Goal: Navigation & Orientation: Find specific page/section

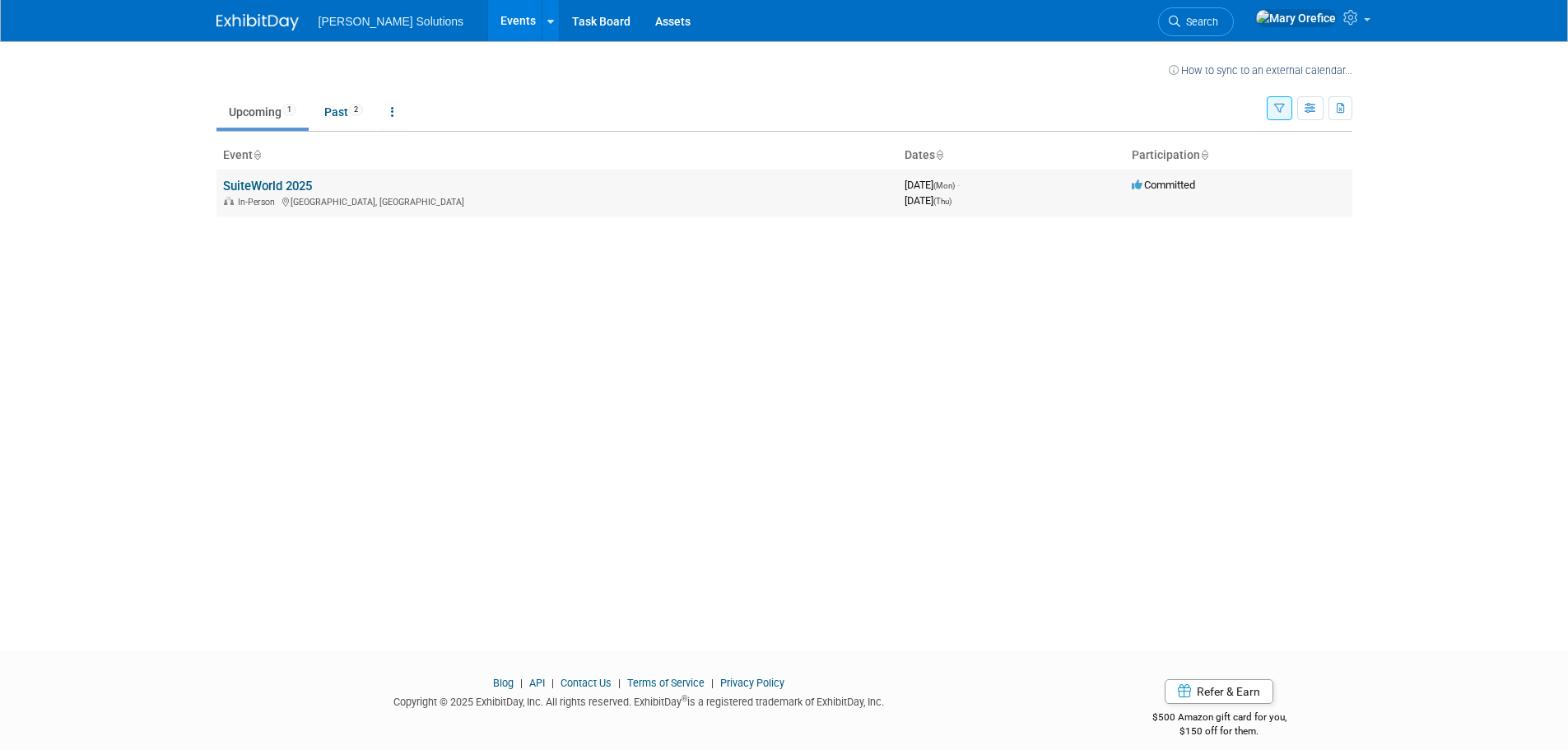
click at [315, 186] on td "SuiteWorld 2025 In-Person Las Vegas, NV" at bounding box center [558, 193] width 681 height 47
click at [291, 185] on link "SuiteWorld 2025" at bounding box center [268, 186] width 89 height 14
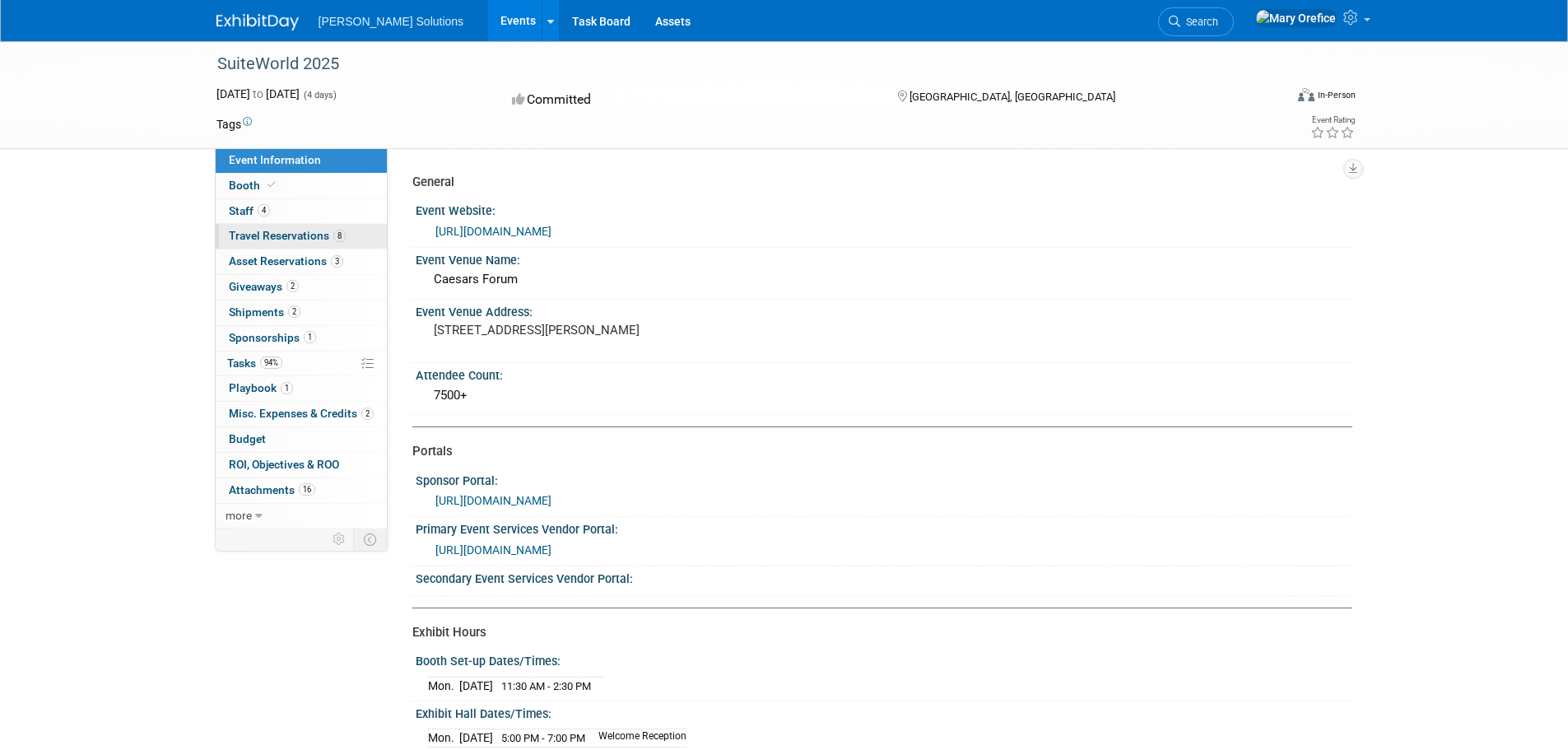
click at [278, 237] on span "Travel Reservations 8" at bounding box center [286, 235] width 117 height 14
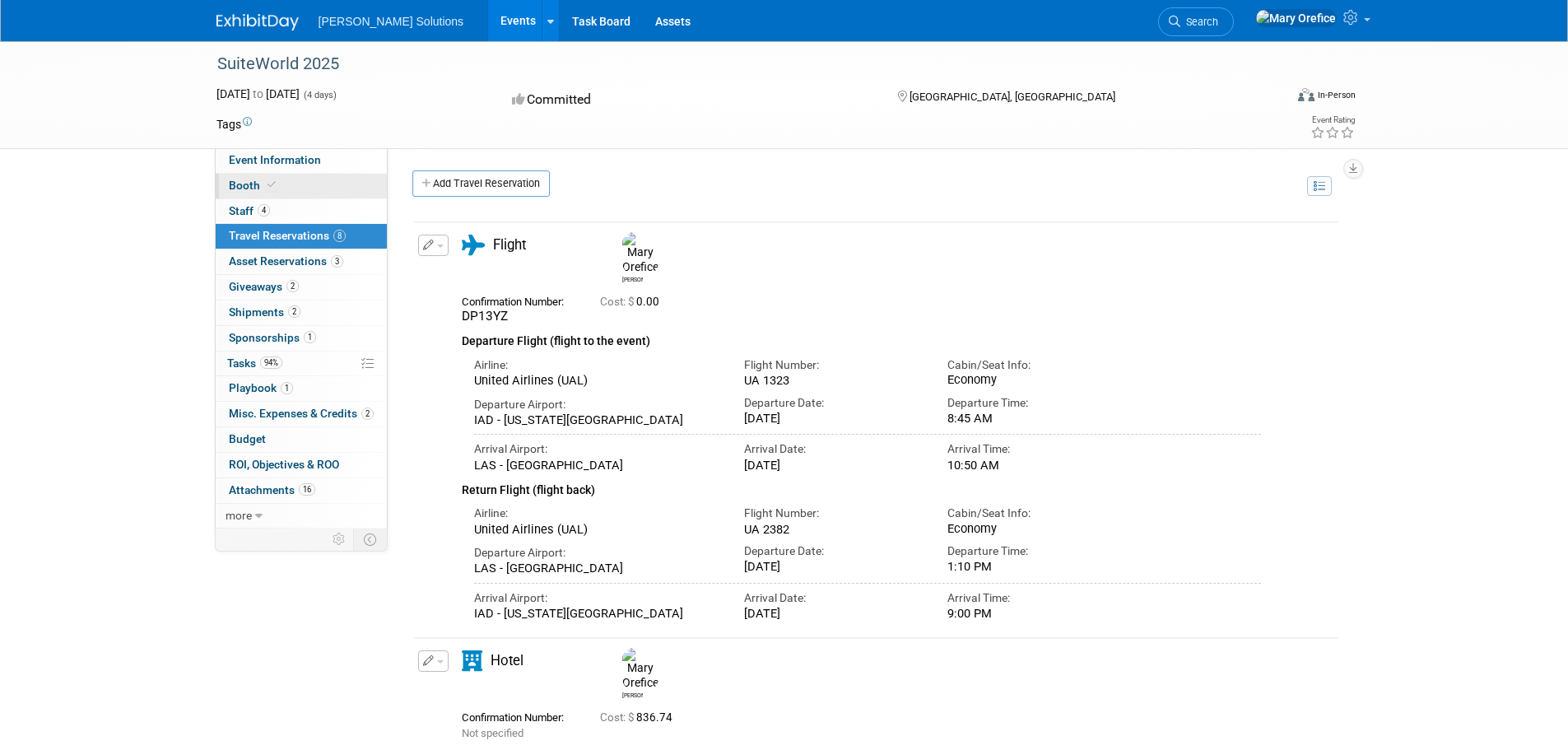
click at [246, 188] on span "Booth" at bounding box center [254, 185] width 51 height 14
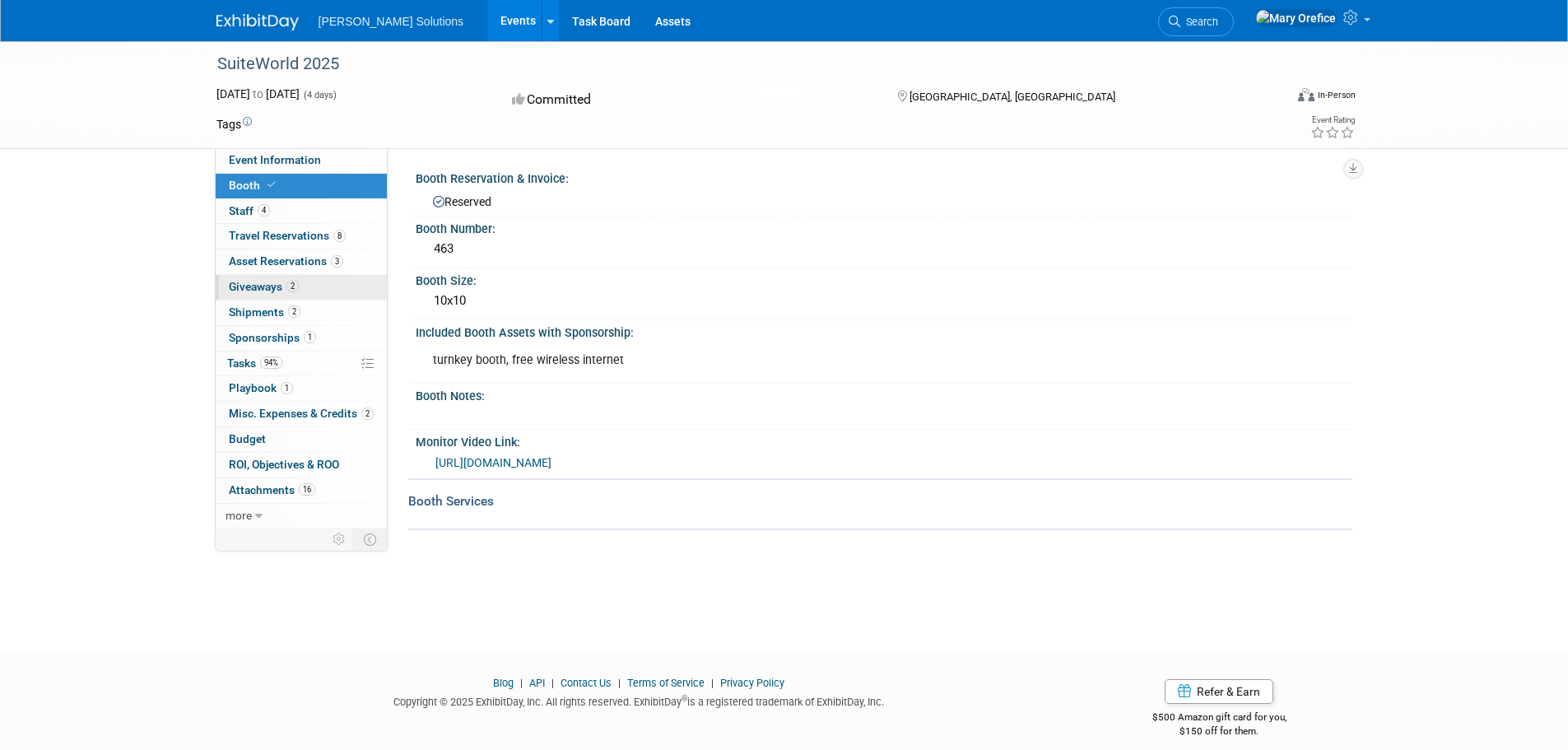
click at [266, 290] on span "Giveaways 2" at bounding box center [263, 286] width 70 height 14
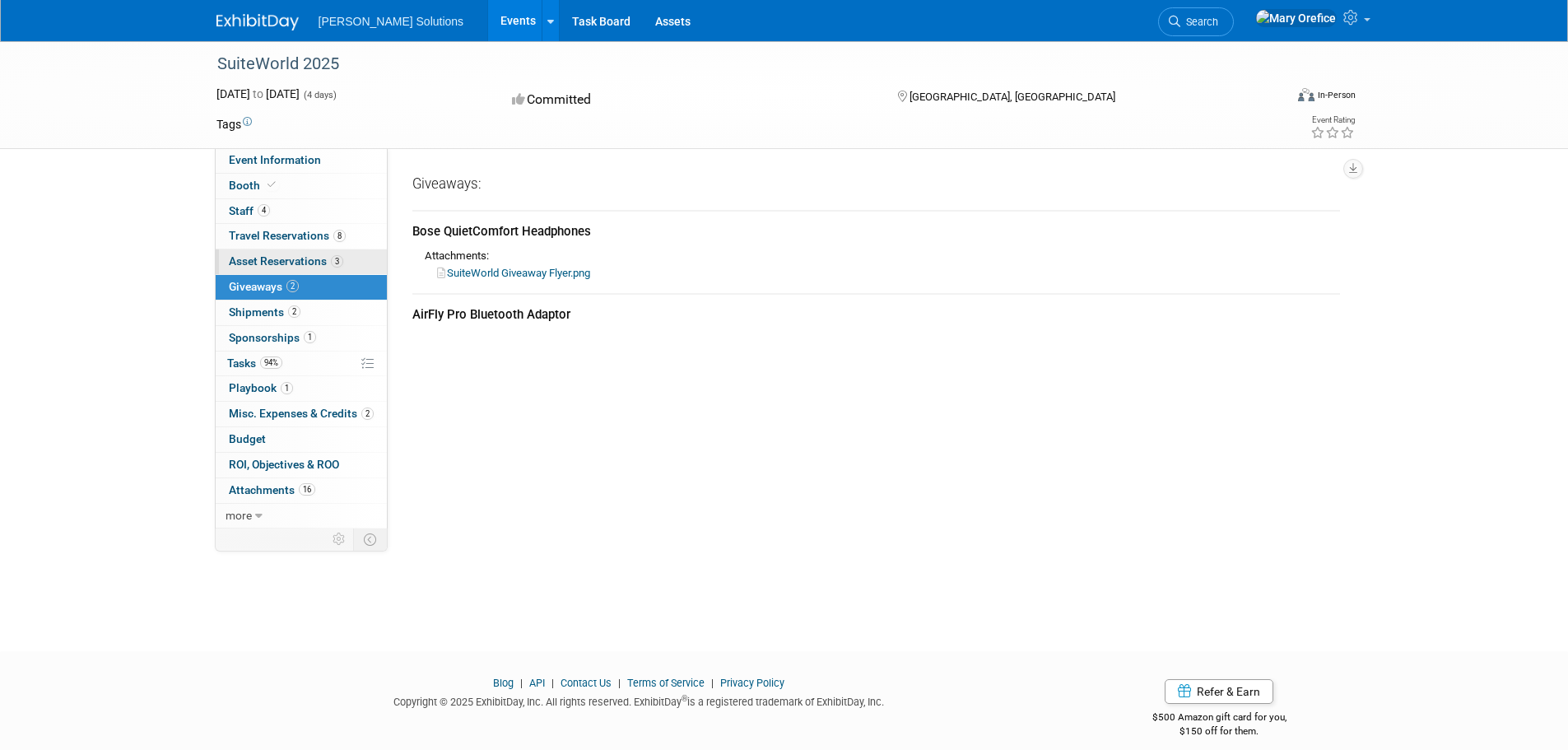
click at [277, 258] on span "Asset Reservations 3" at bounding box center [286, 260] width 115 height 14
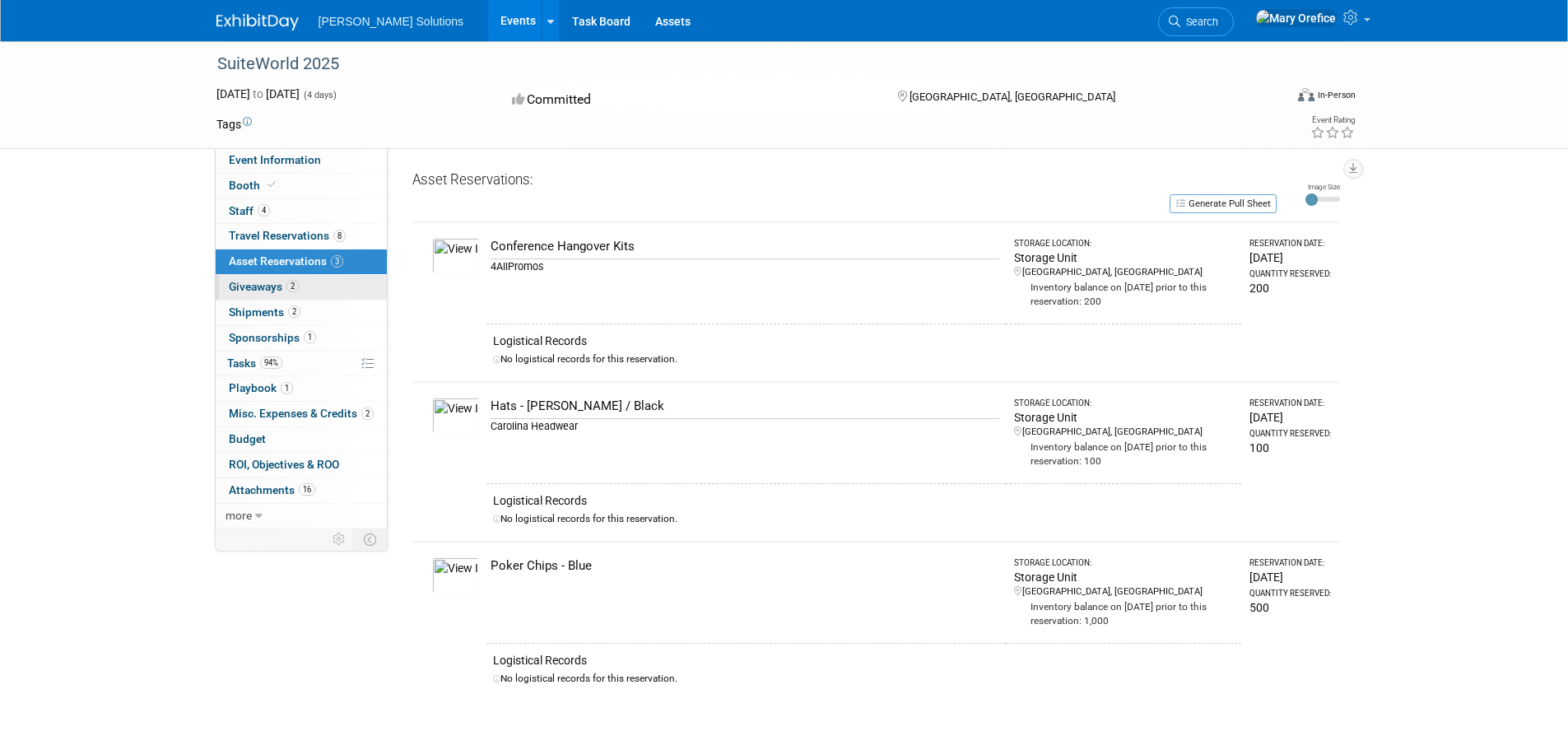
click at [248, 283] on span "Giveaways 2" at bounding box center [263, 286] width 70 height 14
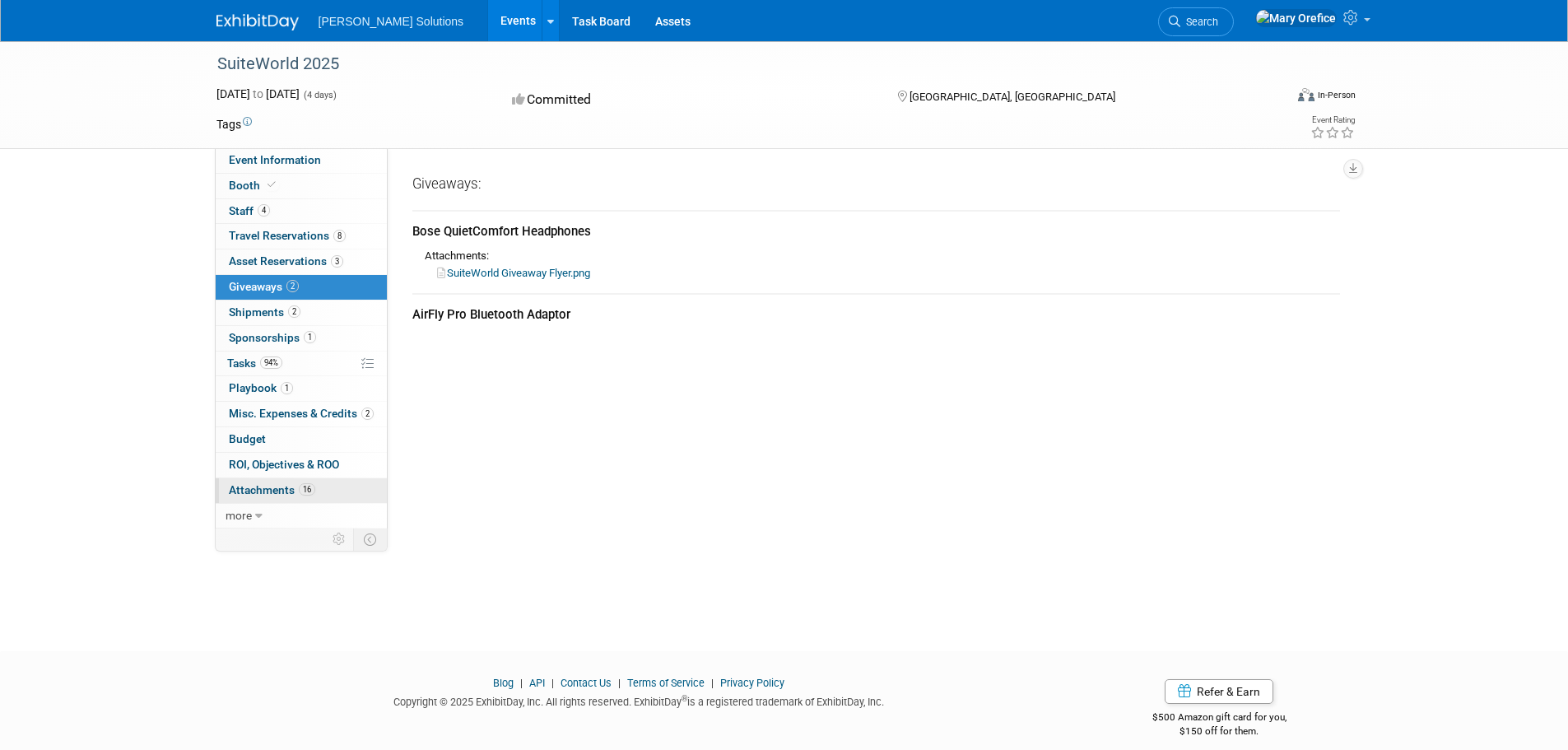
click at [277, 489] on span "Attachments 16" at bounding box center [272, 490] width 87 height 14
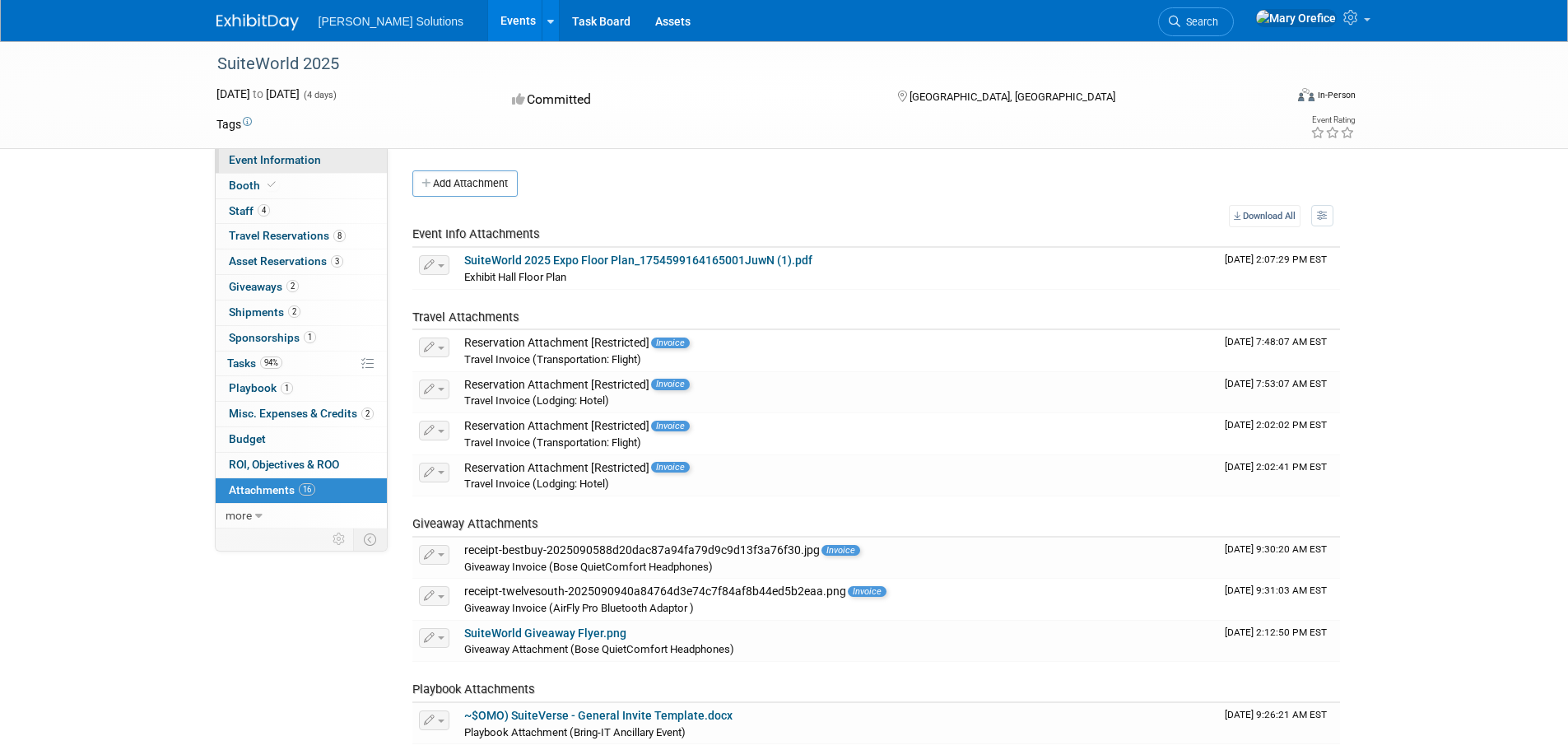
click at [265, 170] on link "Event Information" at bounding box center [301, 160] width 171 height 24
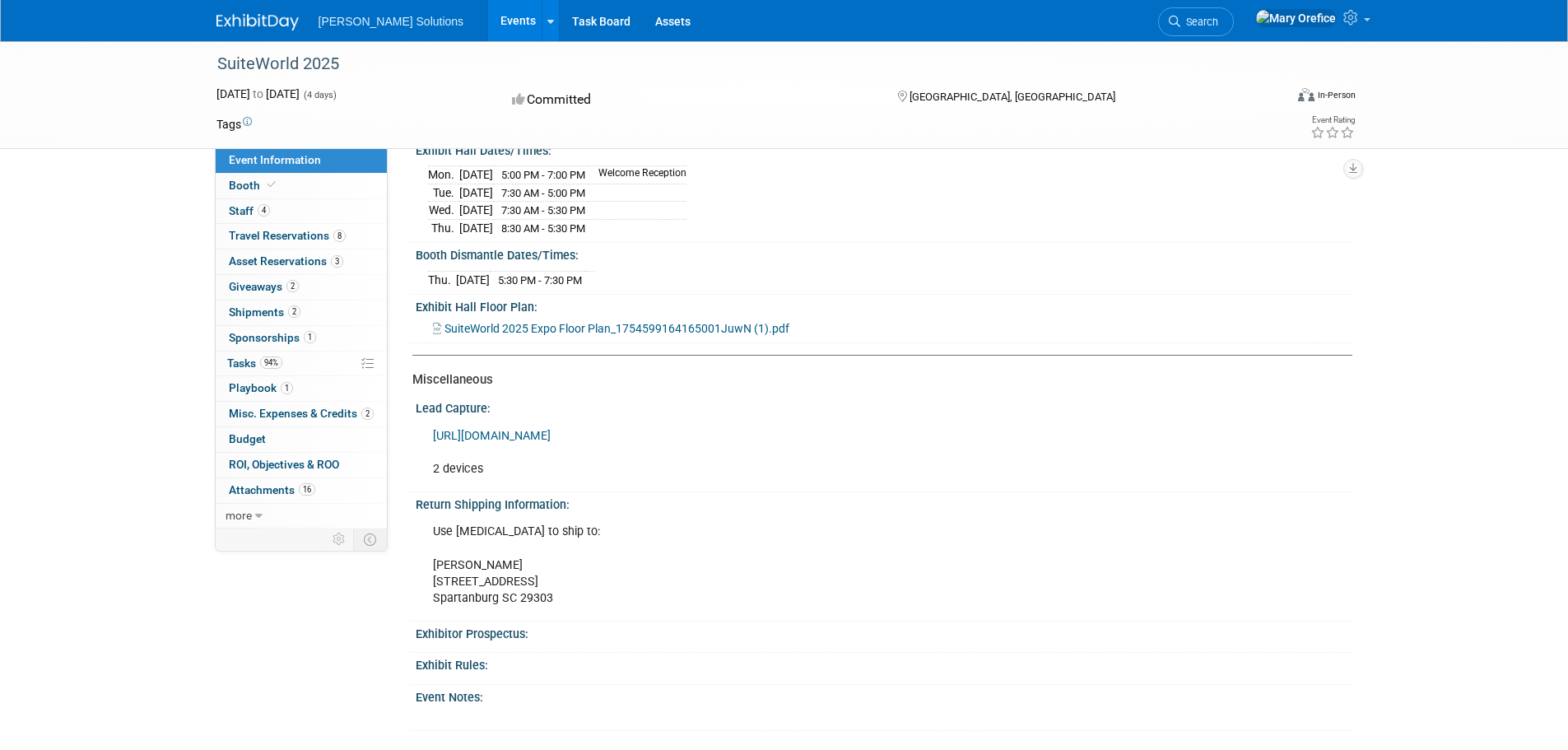
scroll to position [577, 0]
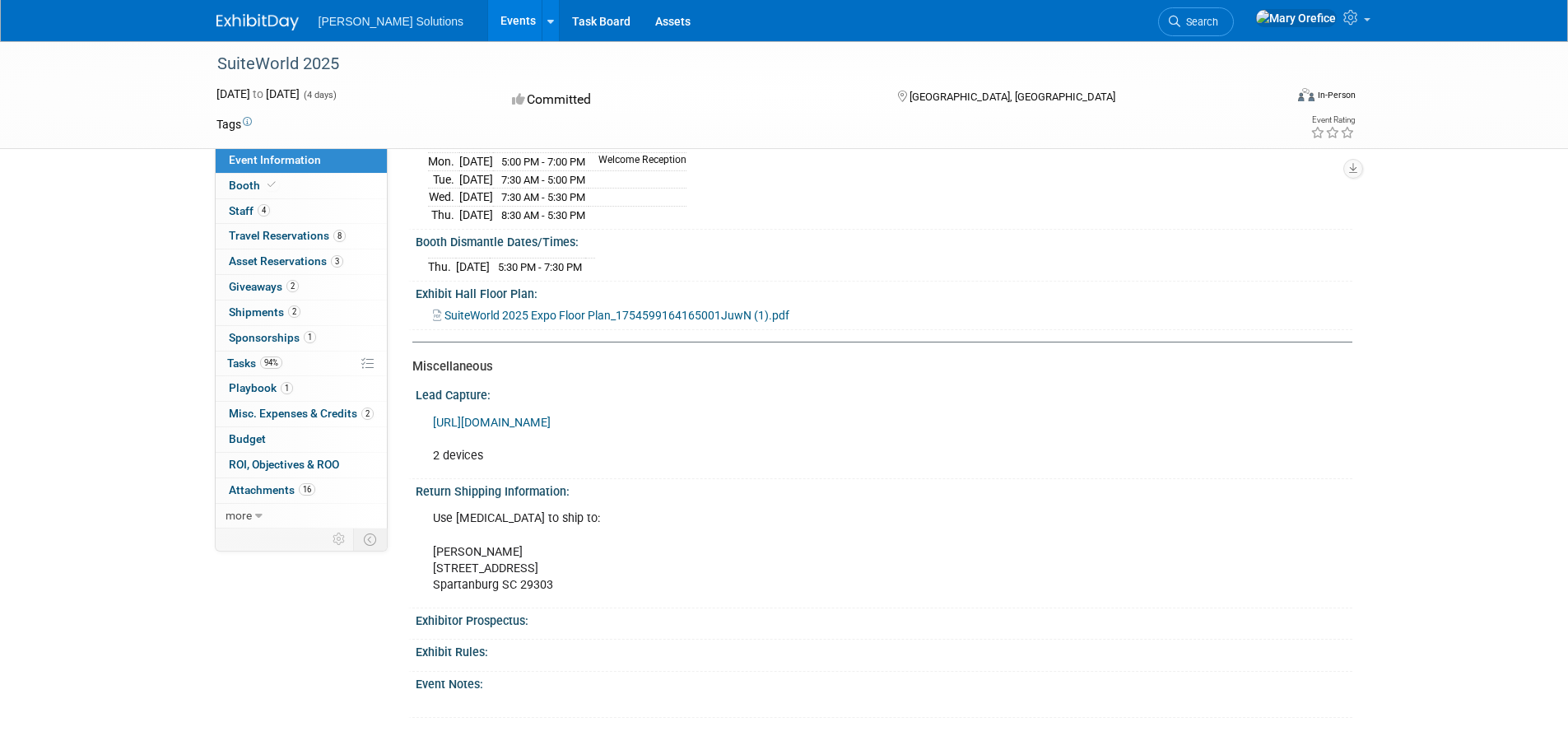
click at [661, 322] on span "SuiteWorld 2025 Expo Floor Plan_1754599164165001JuwN (1).pdf" at bounding box center [617, 315] width 345 height 14
click at [259, 235] on span "Travel Reservations 8" at bounding box center [286, 235] width 117 height 14
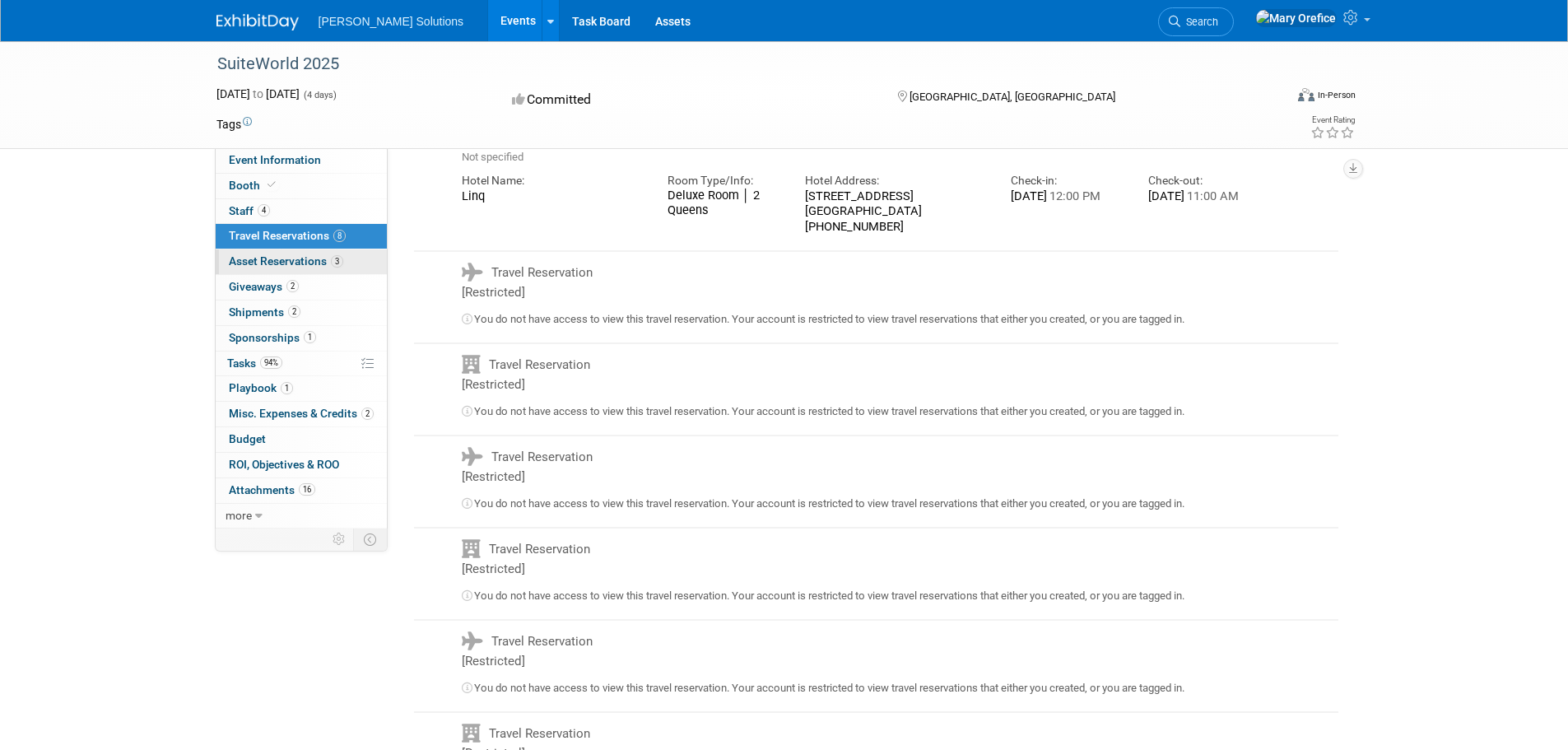
click at [277, 256] on span "Asset Reservations 3" at bounding box center [286, 260] width 115 height 14
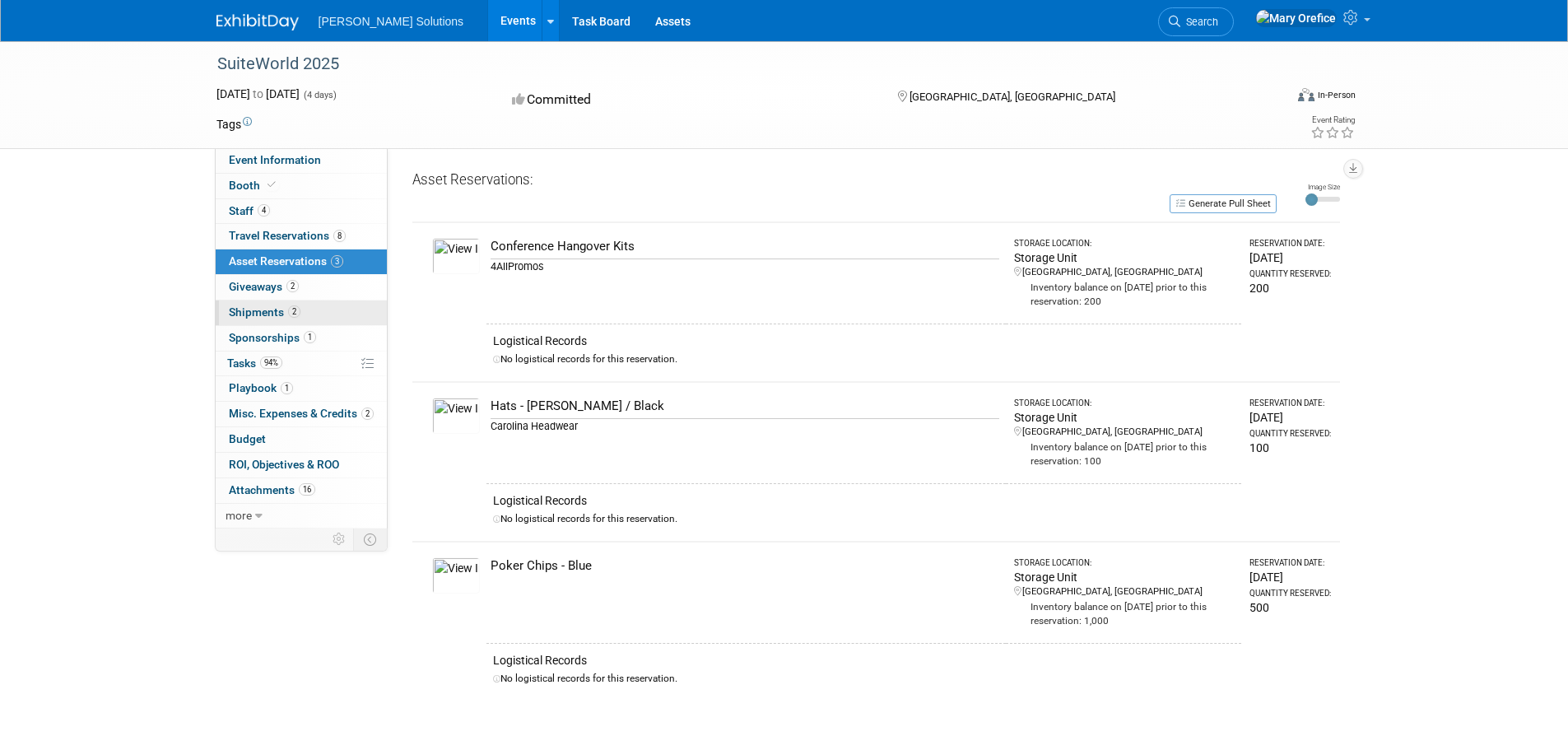
click at [254, 307] on span "Shipments 2" at bounding box center [264, 312] width 71 height 14
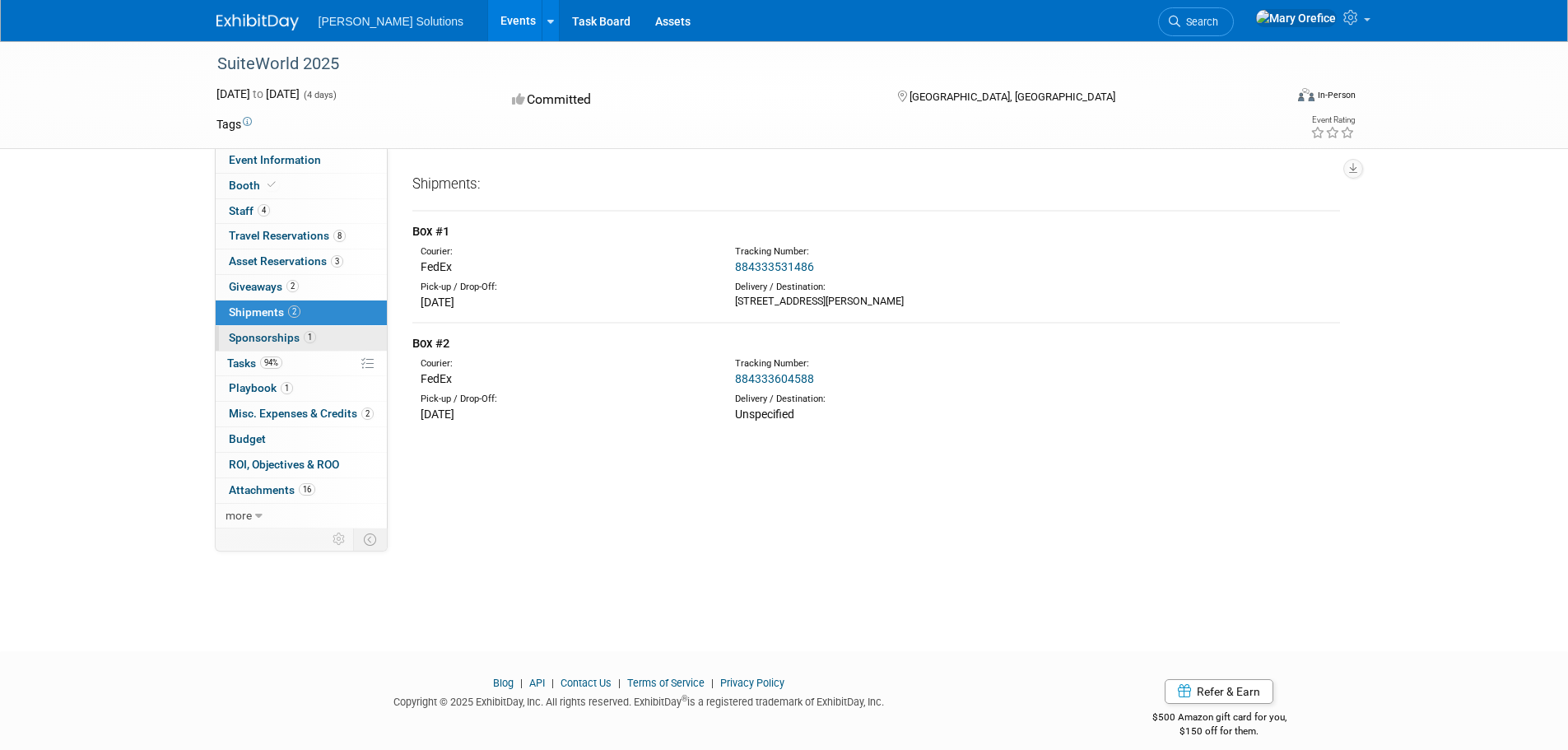
click at [254, 342] on span "Sponsorships 1" at bounding box center [272, 337] width 88 height 14
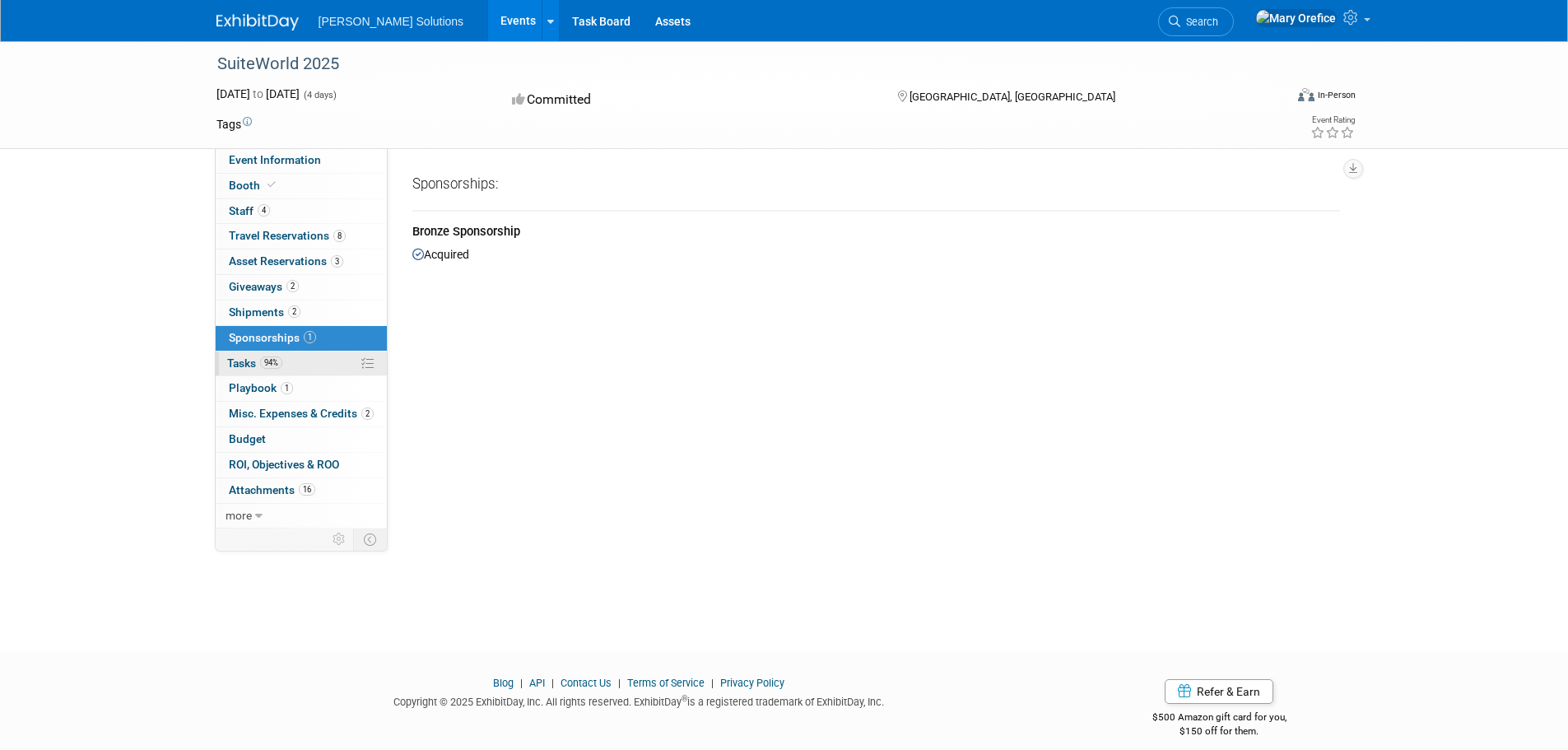
click at [248, 361] on span "Tasks 94%" at bounding box center [254, 362] width 55 height 14
